Goal: Information Seeking & Learning: Understand process/instructions

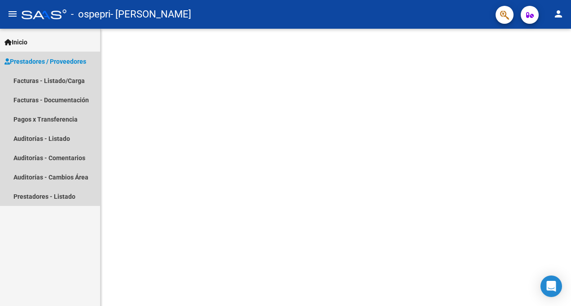
click at [29, 62] on span "Prestadores / Proveedores" at bounding box center [45, 62] width 82 height 10
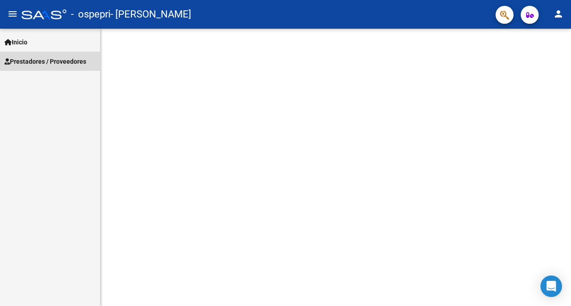
click at [29, 61] on span "Prestadores / Proveedores" at bounding box center [45, 62] width 82 height 10
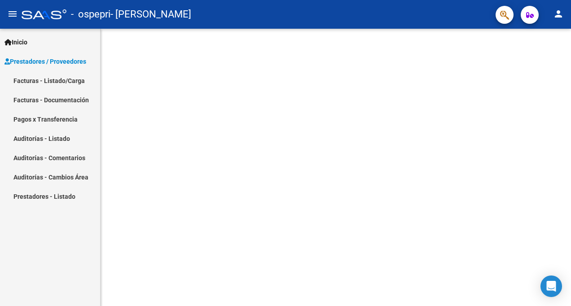
click at [23, 42] on span "Inicio" at bounding box center [15, 42] width 23 height 10
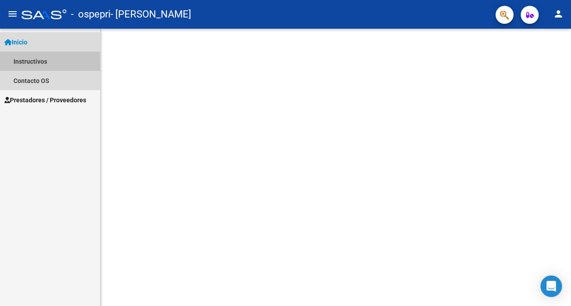
click at [43, 62] on link "Instructivos" at bounding box center [50, 61] width 100 height 19
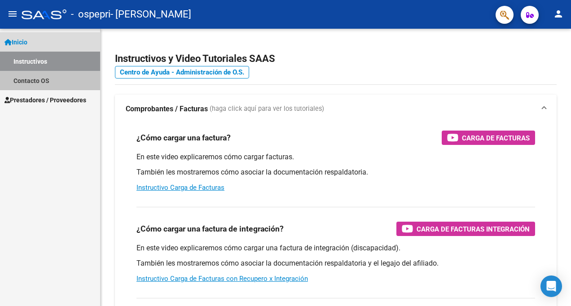
click at [40, 84] on link "Contacto OS" at bounding box center [50, 80] width 100 height 19
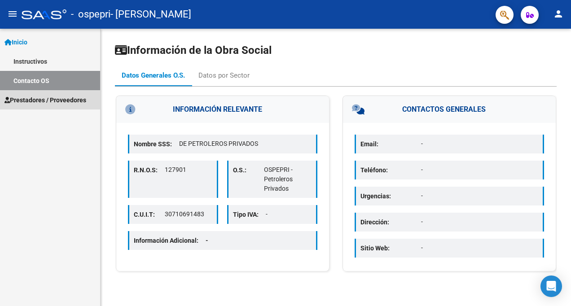
click at [45, 102] on span "Prestadores / Proveedores" at bounding box center [45, 100] width 82 height 10
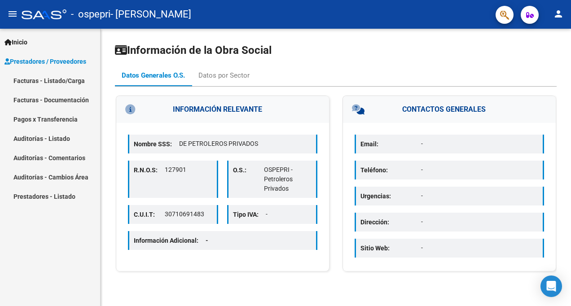
click at [21, 44] on span "Inicio" at bounding box center [15, 42] width 23 height 10
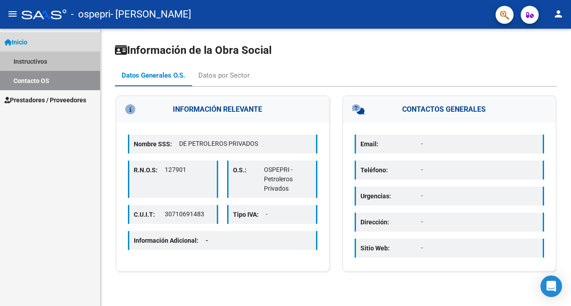
click at [31, 56] on link "Instructivos" at bounding box center [50, 61] width 100 height 19
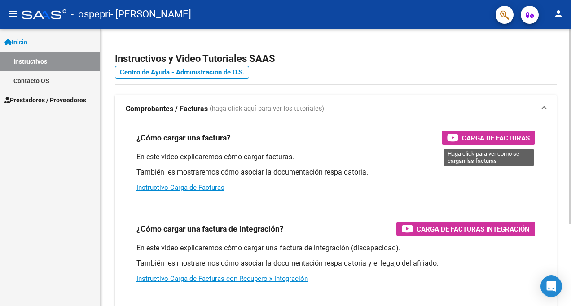
click at [451, 136] on icon "button" at bounding box center [452, 138] width 11 height 10
